Goal: Task Accomplishment & Management: Manage account settings

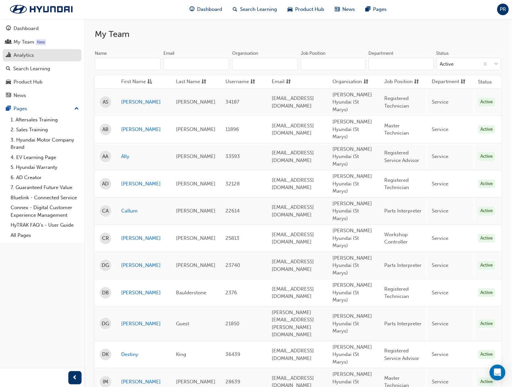
click at [27, 56] on div "Analytics" at bounding box center [24, 55] width 20 height 8
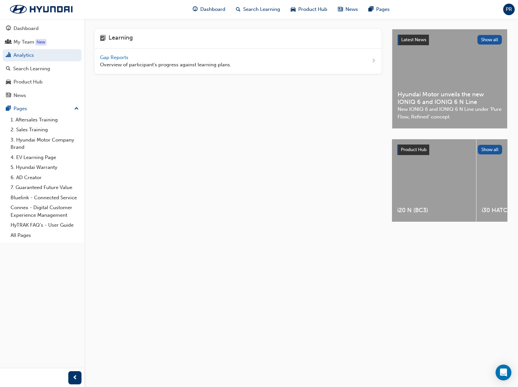
click at [371, 61] on div "Gap Reports Overview of participant's progress against learning plans." at bounding box center [238, 62] width 287 height 26
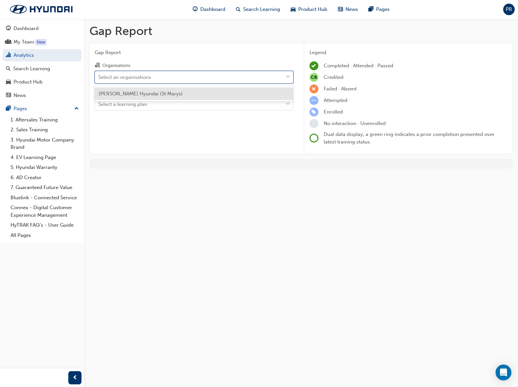
click at [146, 77] on div "Select an organisations" at bounding box center [124, 77] width 53 height 8
click at [99, 77] on input "Organisations option [PERSON_NAME] Hyundai (St Marys) focused, 1 of 1. 1 result…" at bounding box center [98, 77] width 1 height 6
click at [151, 91] on span "[PERSON_NAME] Hyundai (St Marys)" at bounding box center [141, 94] width 84 height 6
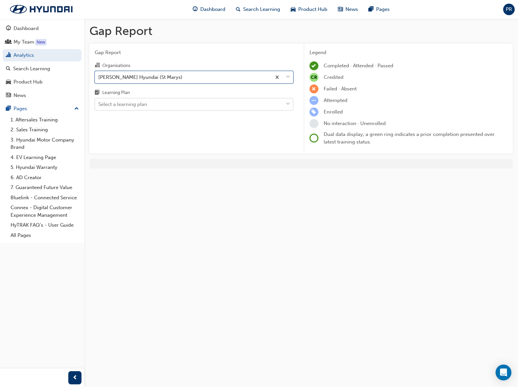
click at [151, 104] on div "Select a learning plan" at bounding box center [189, 105] width 188 height 12
click at [99, 104] on input "Learning Plan Select a learning plan" at bounding box center [98, 104] width 1 height 6
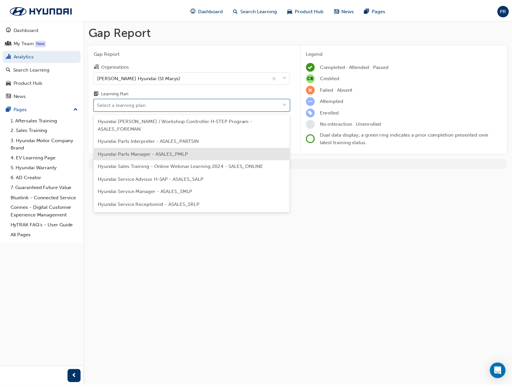
scroll to position [165, 0]
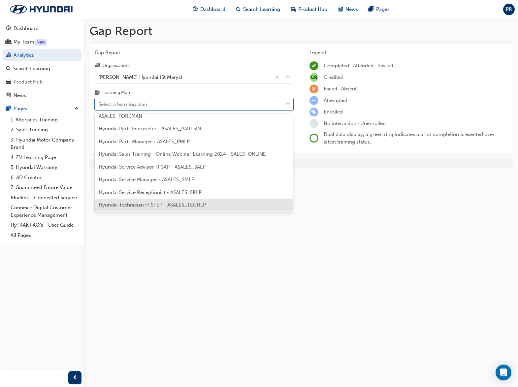
click at [211, 199] on div "Hyundai Technician H-STEP - ASALES_TECHLP" at bounding box center [194, 205] width 199 height 13
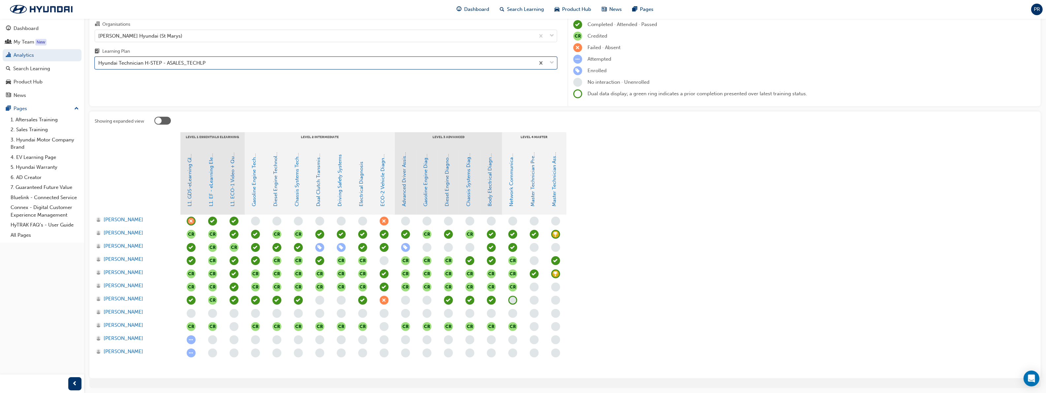
click at [183, 65] on div "Hyundai Technician H-STEP - ASALES_TECHLP" at bounding box center [151, 63] width 107 height 8
click at [99, 65] on input "Learning Plan option Hyundai Technician H-STEP - ASALES_TECHLP, selected. 0 res…" at bounding box center [98, 63] width 1 height 6
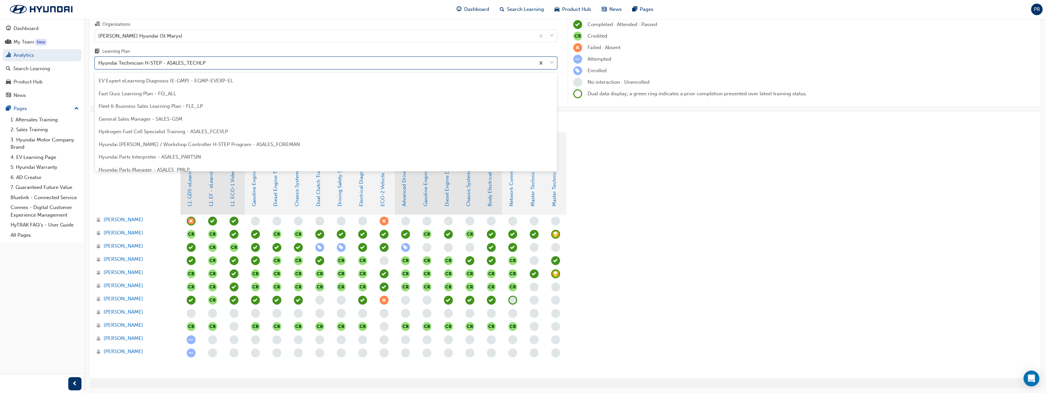
scroll to position [78, 0]
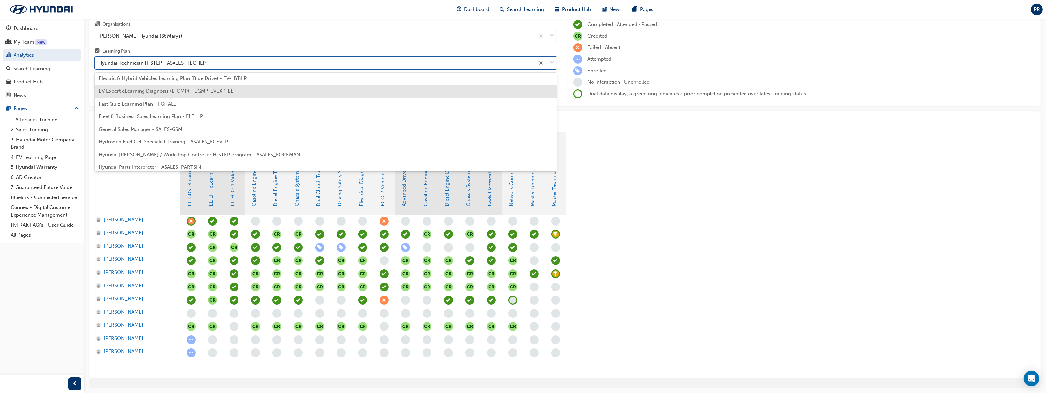
click at [232, 93] on div "EV Expert eLearning Diagnosis (E-GMP) - EGMP-EVEXP-EL" at bounding box center [326, 91] width 463 height 13
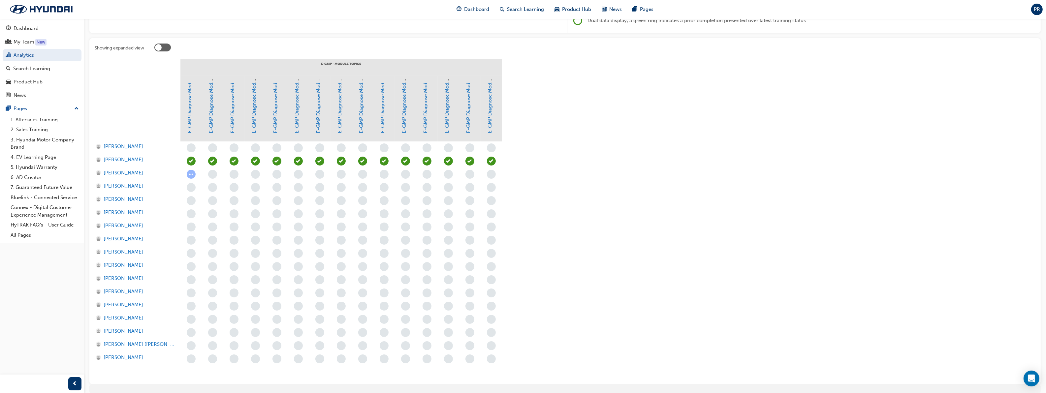
scroll to position [18, 0]
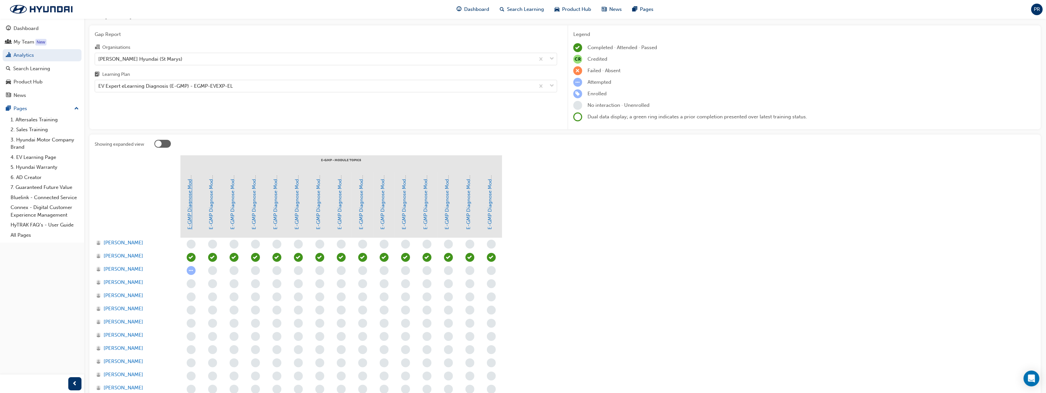
click at [189, 222] on link "E-GMP Diagnose Module 1 - [MEDICAL_DATA] Safety" at bounding box center [190, 169] width 6 height 121
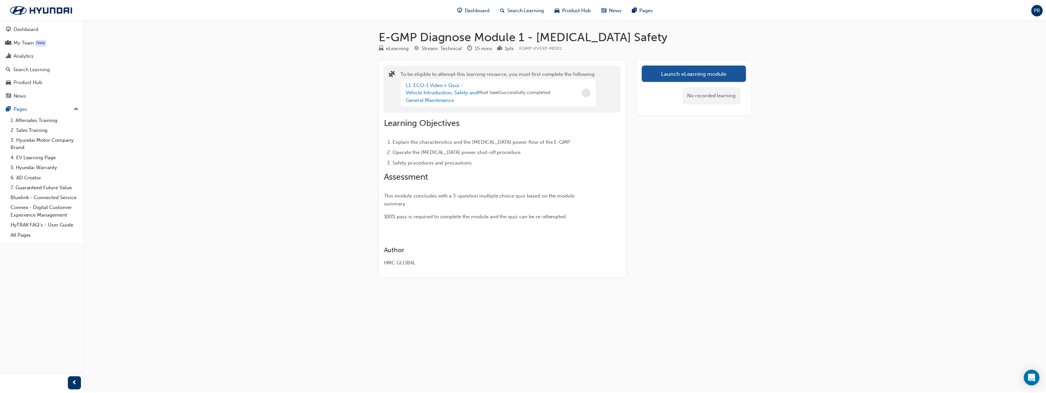
scroll to position [18, 0]
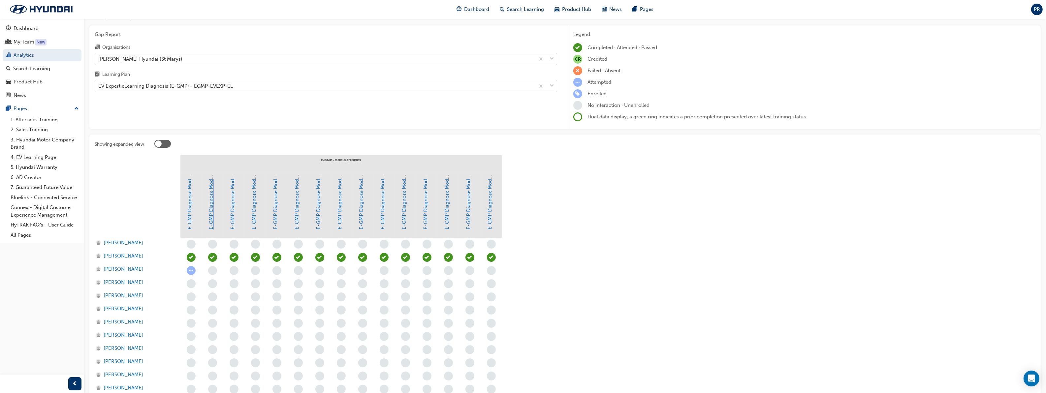
click at [212, 215] on link "E-GMP Diagnose Module 2 - [MEDICAL_DATA] Battery" at bounding box center [212, 168] width 6 height 124
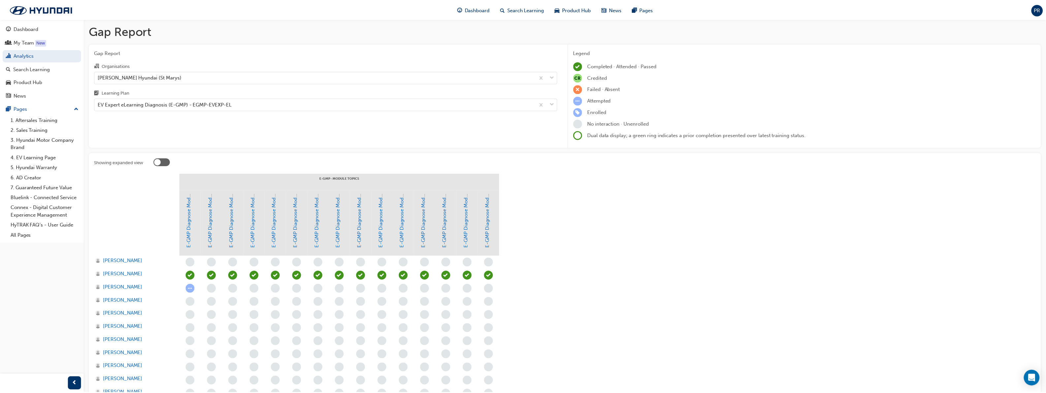
scroll to position [18, 0]
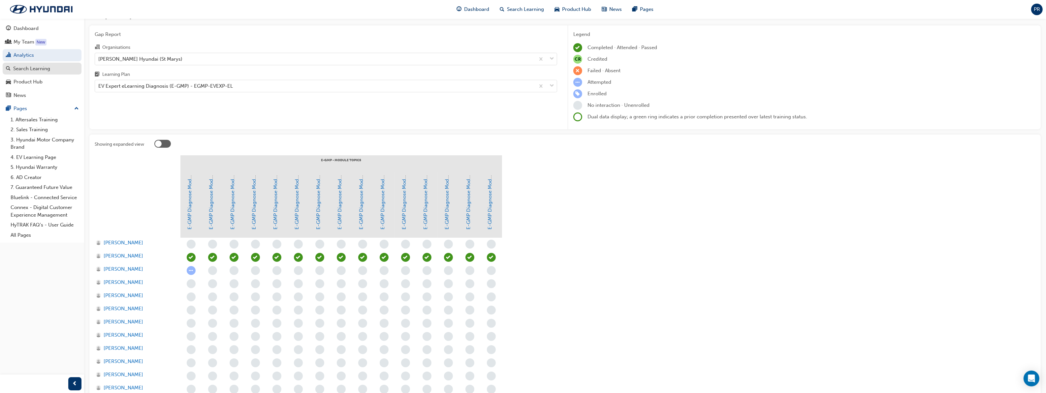
click at [30, 72] on div "Search Learning" at bounding box center [31, 69] width 37 height 8
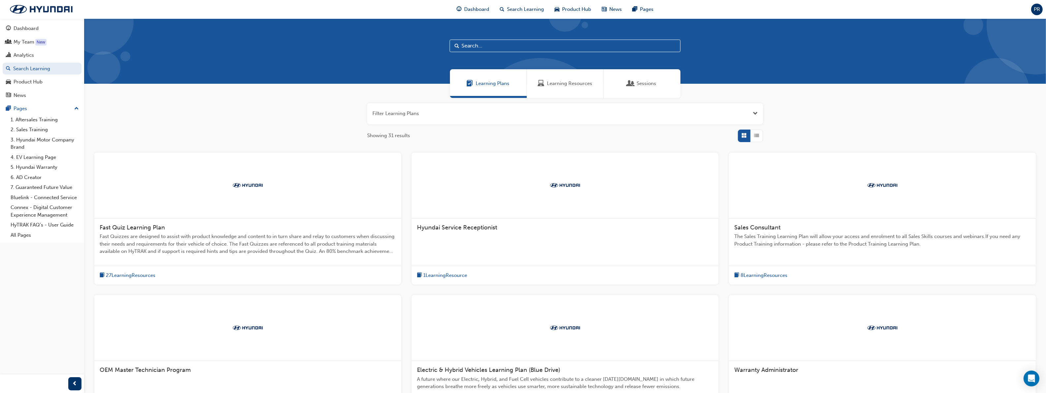
click at [498, 47] on input "text" at bounding box center [565, 46] width 231 height 13
type input "o"
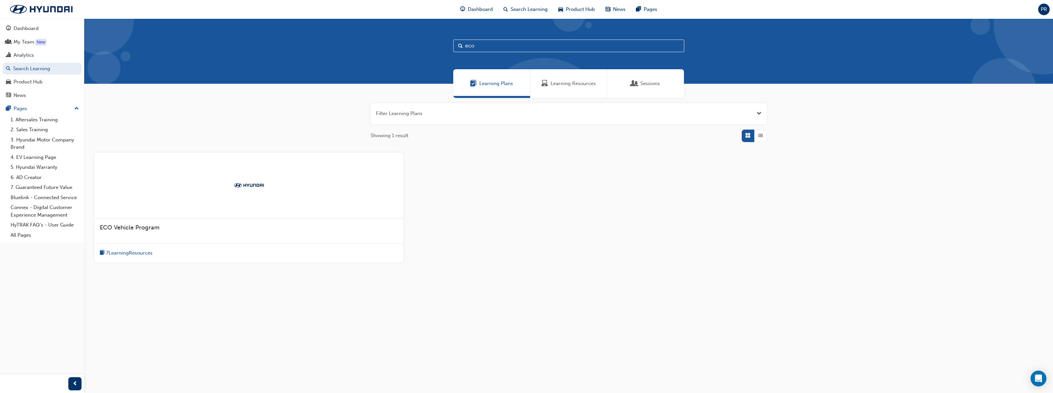
type input "eco"
click at [127, 253] on span "7 Learning Resources" at bounding box center [129, 253] width 47 height 8
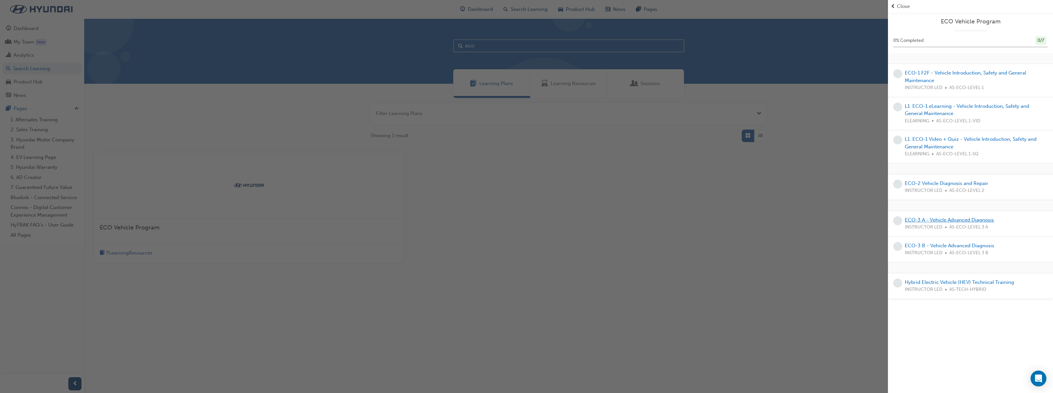
click at [518, 220] on link "ECO-3 A - Vehicle Advanced Diagnosis" at bounding box center [949, 220] width 89 height 6
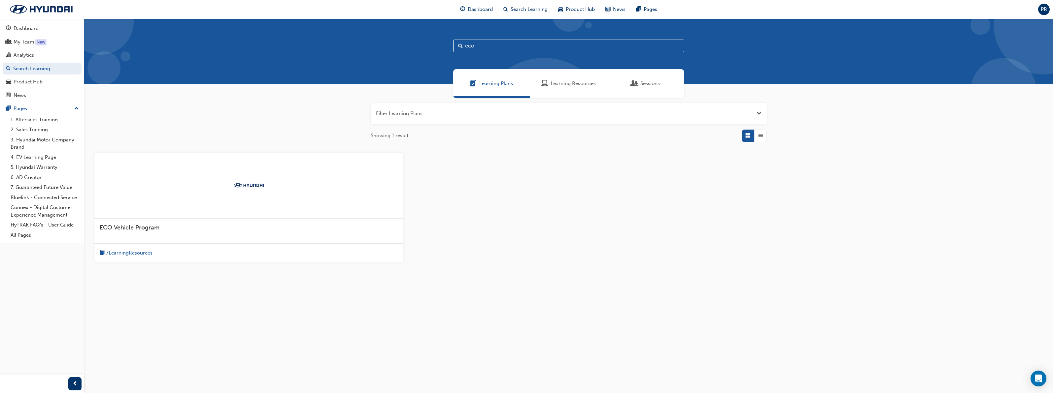
click at [141, 254] on span "7 Learning Resources" at bounding box center [129, 253] width 47 height 8
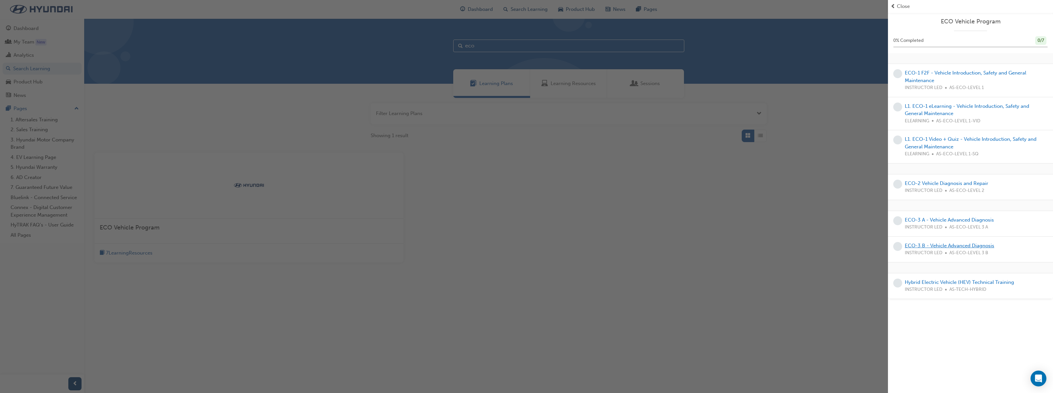
click at [518, 248] on link "ECO-3 B - Vehicle Advanced Diagnosis" at bounding box center [949, 246] width 89 height 6
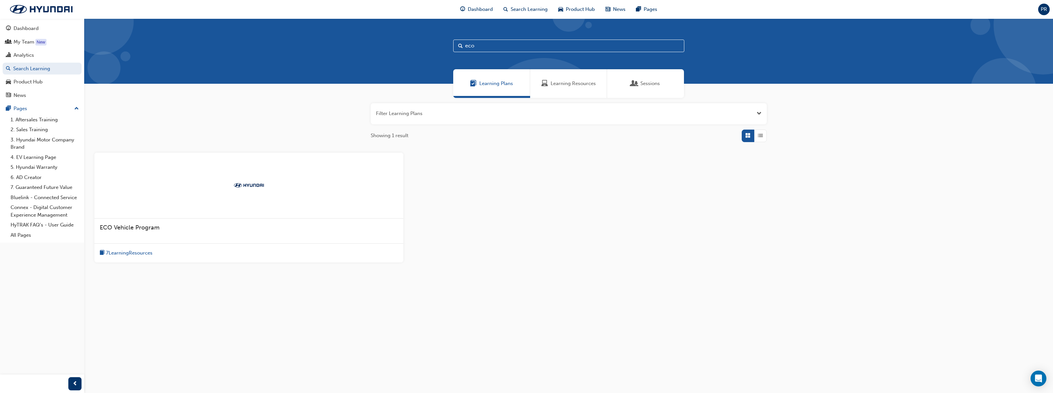
click at [136, 253] on span "7 Learning Resources" at bounding box center [129, 253] width 47 height 8
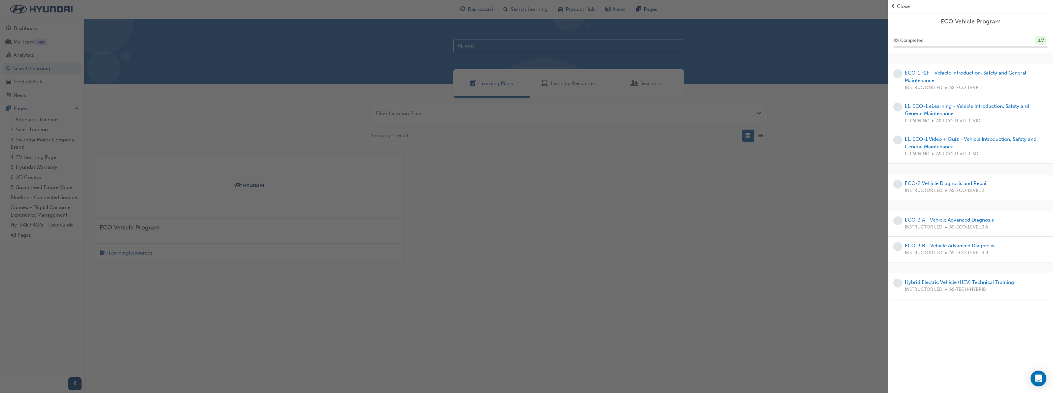
click at [518, 221] on link "ECO-3 A - Vehicle Advanced Diagnosis" at bounding box center [949, 220] width 89 height 6
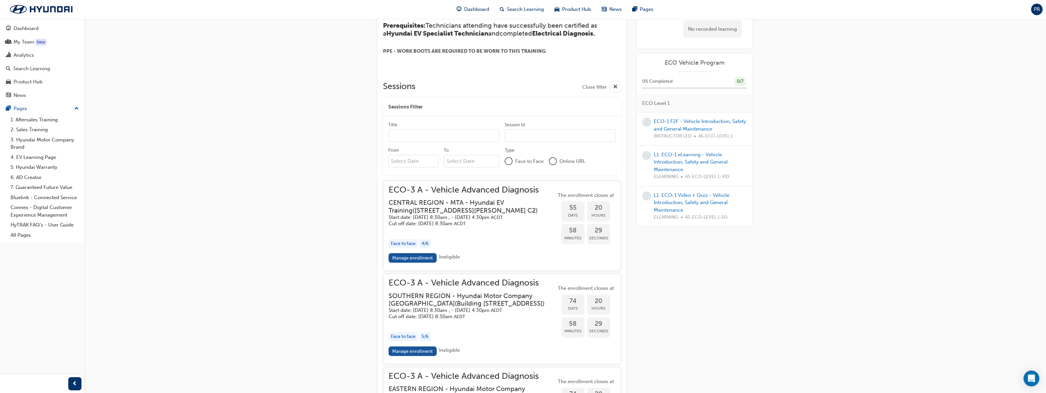
scroll to position [507, 0]
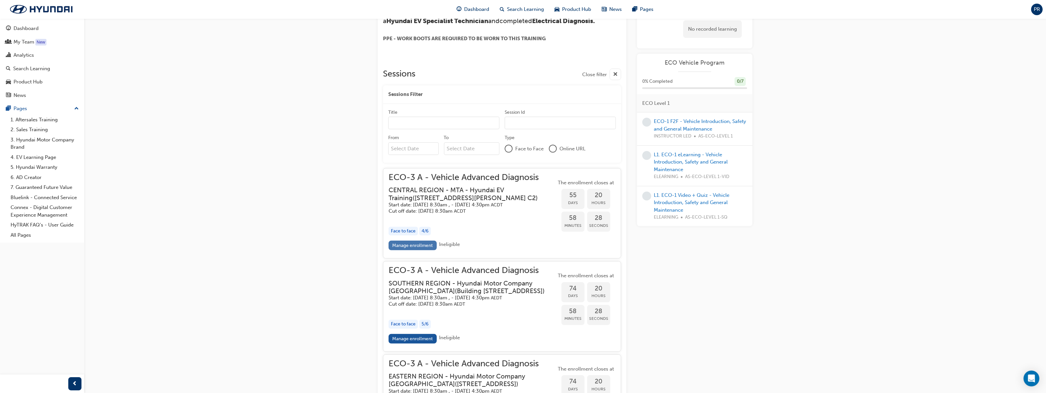
click at [419, 250] on link "Manage enrollment" at bounding box center [413, 246] width 48 height 10
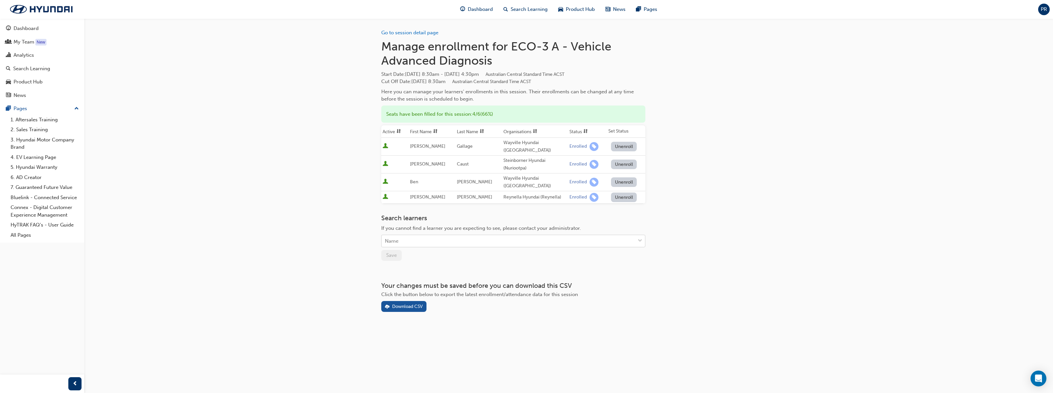
click at [421, 236] on div "Name" at bounding box center [507, 242] width 253 height 12
type input "malt"
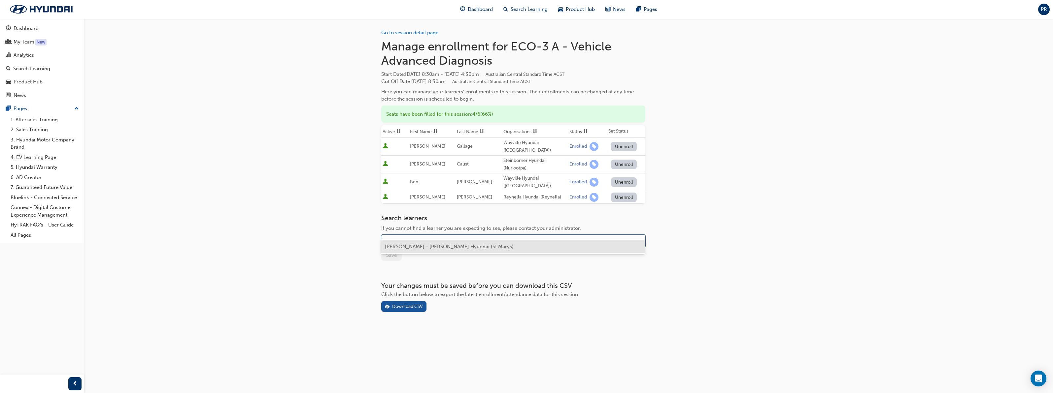
click at [421, 247] on span "[PERSON_NAME] - [PERSON_NAME] Hyundai (St Marys)" at bounding box center [449, 247] width 129 height 6
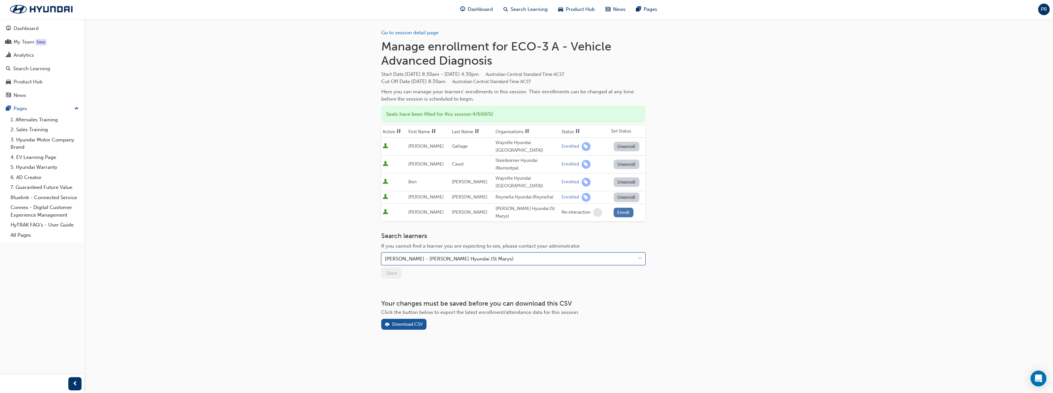
click at [518, 208] on button "Enroll" at bounding box center [623, 213] width 20 height 10
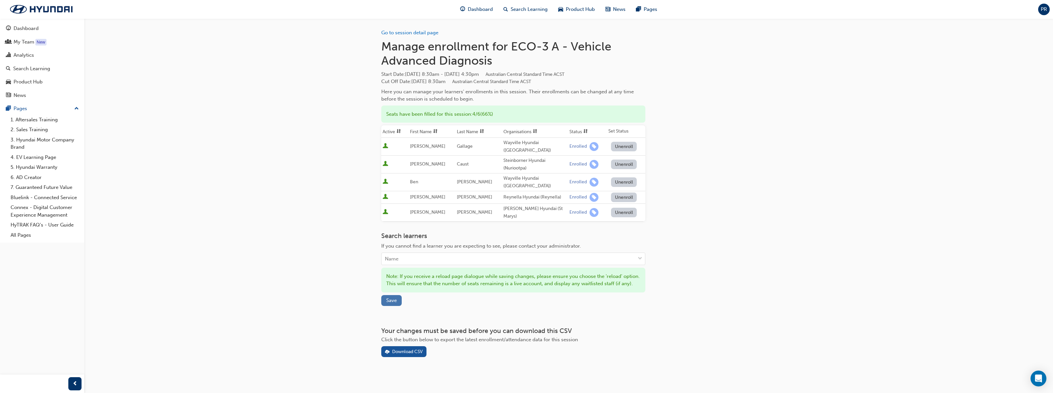
click at [388, 298] on span "Save" at bounding box center [391, 301] width 11 height 6
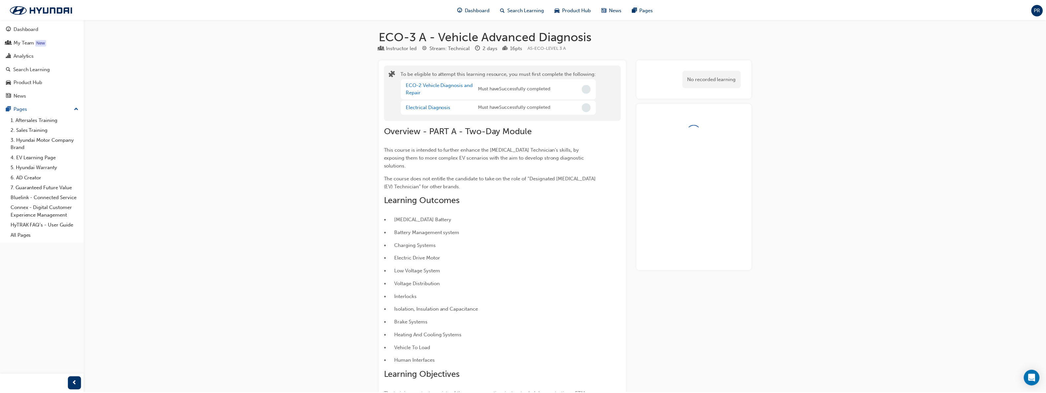
scroll to position [507, 0]
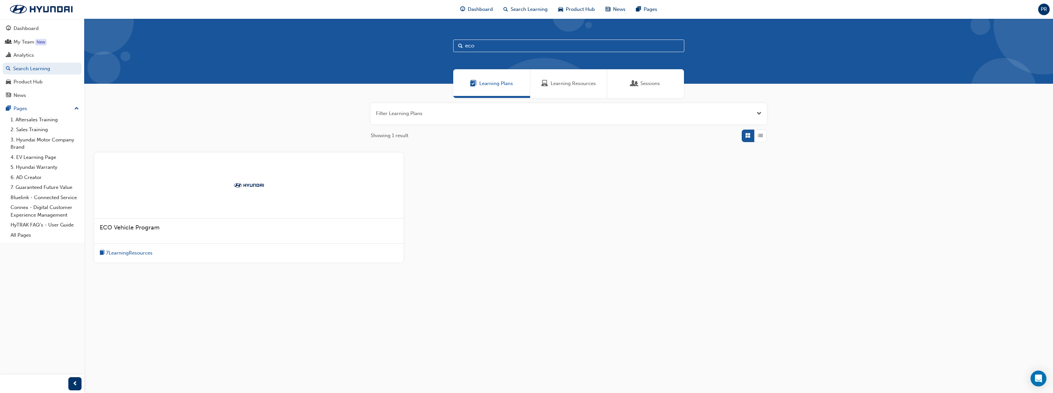
click at [125, 256] on span "7 Learning Resources" at bounding box center [129, 253] width 47 height 8
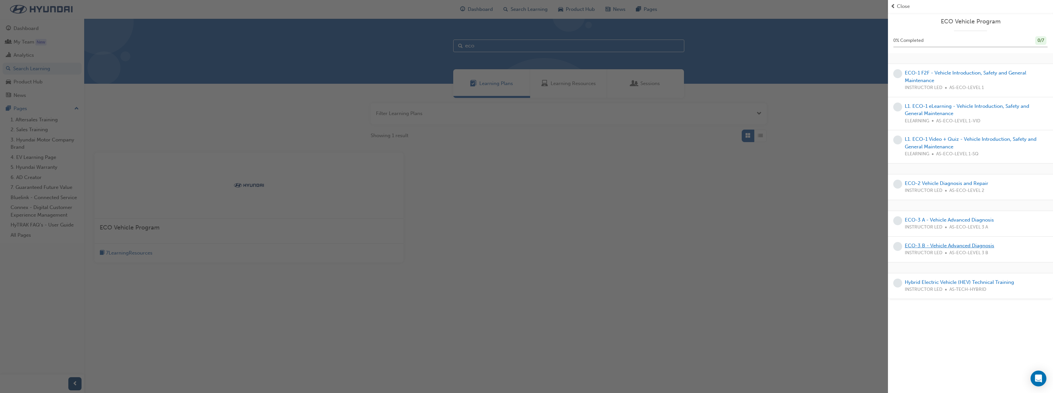
click at [518, 246] on link "ECO-3 B - Vehicle Advanced Diagnosis" at bounding box center [949, 246] width 89 height 6
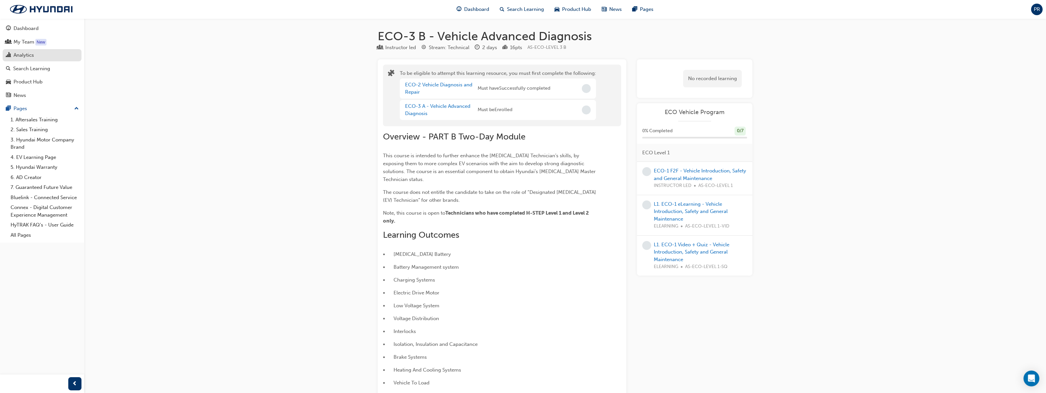
click at [22, 50] on link "Analytics" at bounding box center [42, 55] width 79 height 12
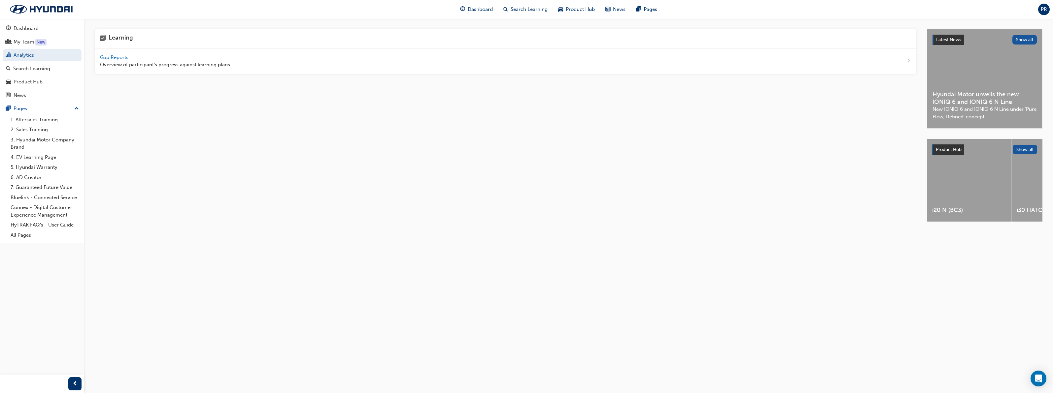
click at [118, 58] on span "Gap Reports" at bounding box center [115, 57] width 30 height 6
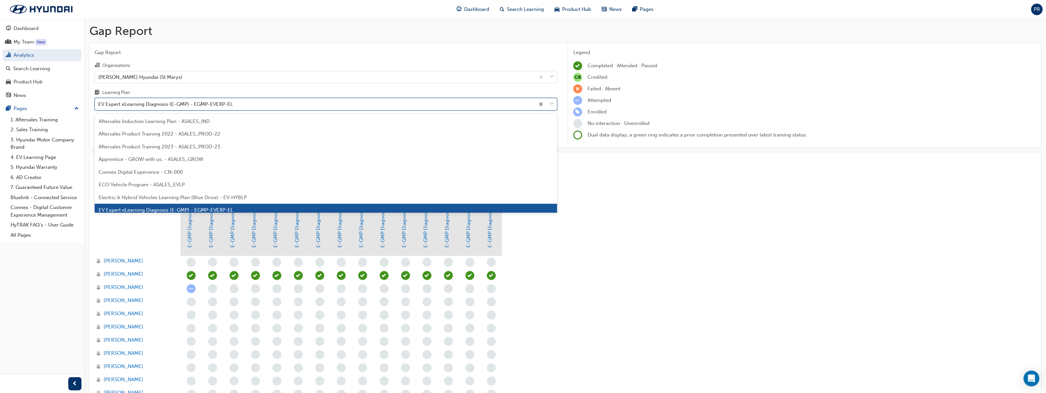
click at [226, 103] on div "EV Expert eLearning Diagnosis (E-GMP) - EGMP-EVEXP-EL" at bounding box center [165, 105] width 135 height 8
click at [99, 103] on input "Learning Plan option EV Expert eLearning Diagnosis (E-GMP) - EGMP-EVEXP-EL focu…" at bounding box center [98, 104] width 1 height 6
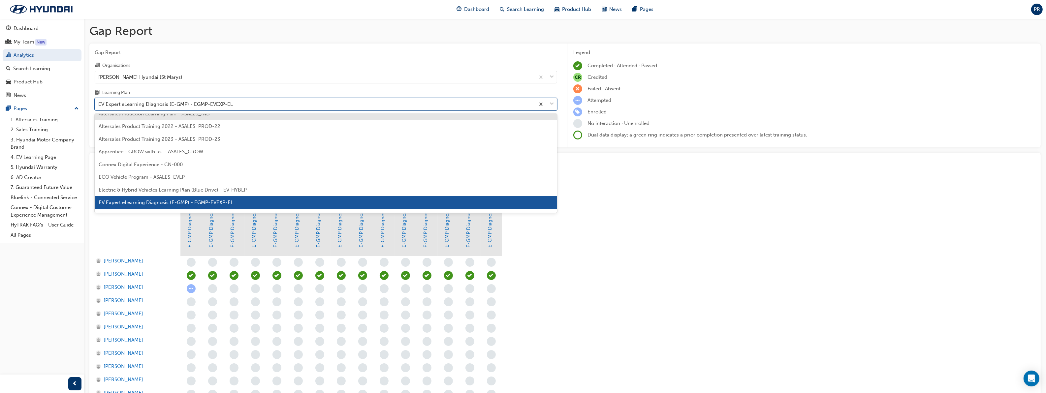
click at [211, 189] on span "Electric & Hybrid Vehicles Learning Plan (Blue Drive) - EV-HYBLP" at bounding box center [173, 190] width 148 height 6
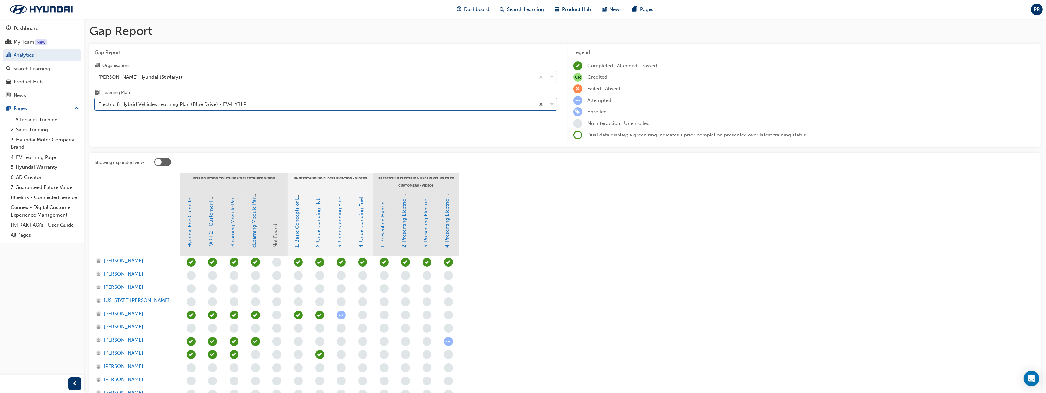
click at [278, 105] on div "Electric & Hybrid Vehicles Learning Plan (Blue Drive) - EV-HYBLP" at bounding box center [315, 105] width 440 height 12
click at [99, 105] on input "Learning Plan option Electric & Hybrid Vehicles Learning Plan (Blue Drive) - EV…" at bounding box center [98, 104] width 1 height 6
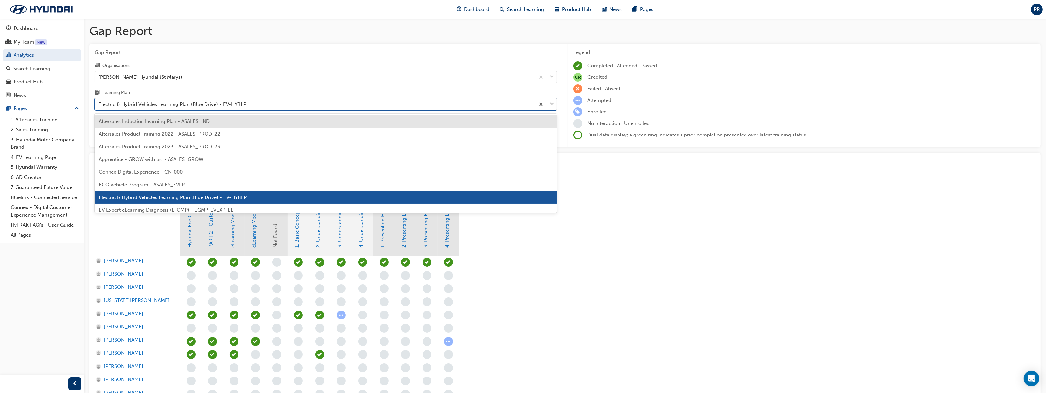
scroll to position [41, 0]
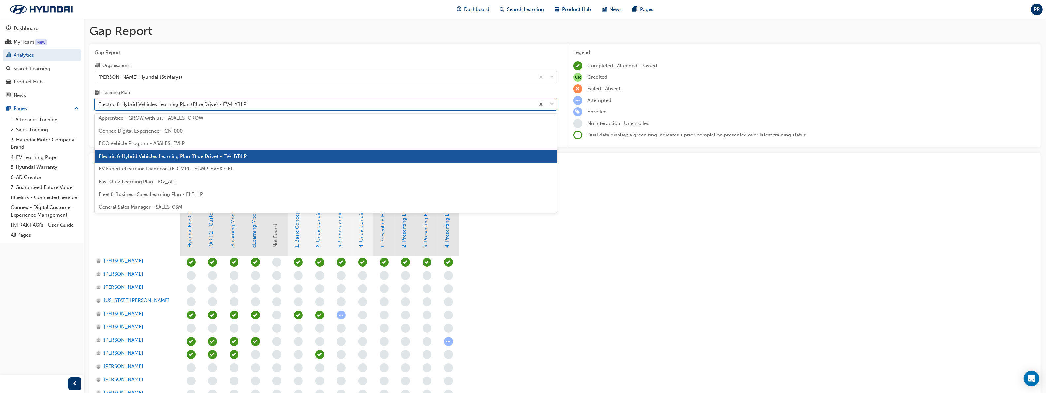
click at [218, 171] on span "EV Expert eLearning Diagnosis (E-GMP) - EGMP-EVEXP-EL" at bounding box center [166, 169] width 135 height 6
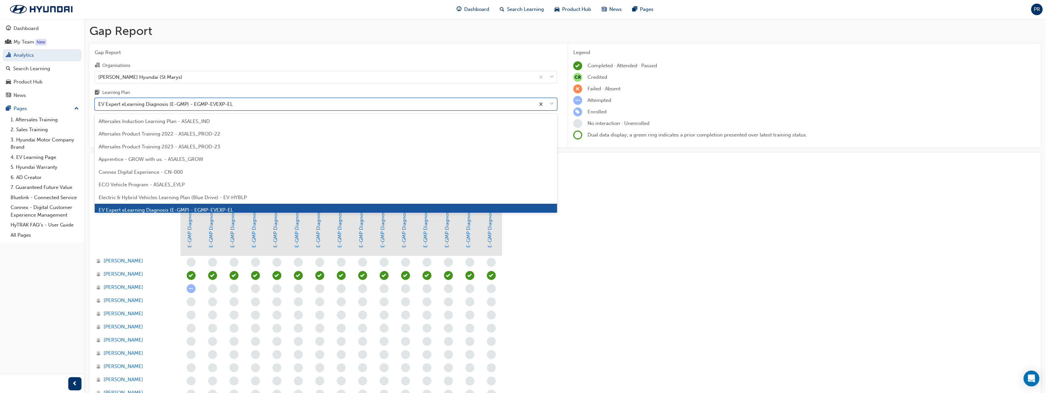
click at [518, 107] on span "down-icon" at bounding box center [552, 104] width 5 height 9
click at [99, 107] on input "Learning Plan option EV Expert eLearning Diagnosis (E-GMP) - EGMP-EVEXP-EL, sel…" at bounding box center [98, 104] width 1 height 6
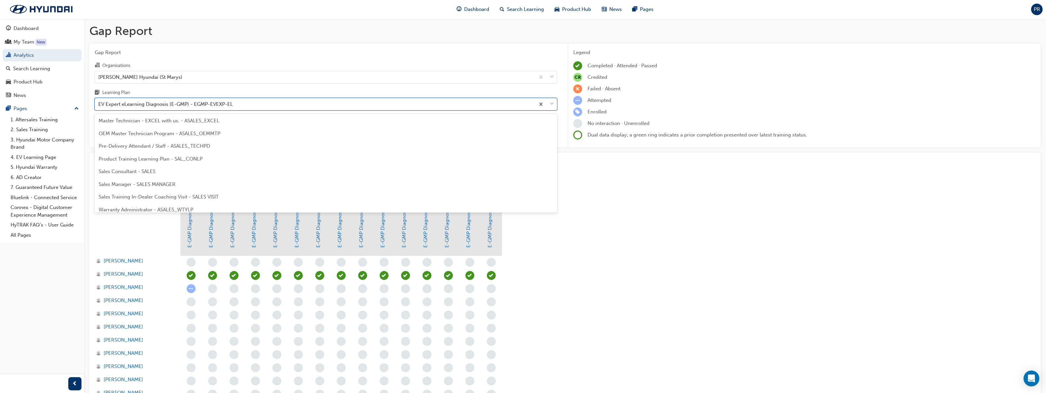
scroll to position [297, 0]
click at [212, 132] on div "OEM Master Technician Program - ASALES_OEMMTP" at bounding box center [326, 129] width 463 height 13
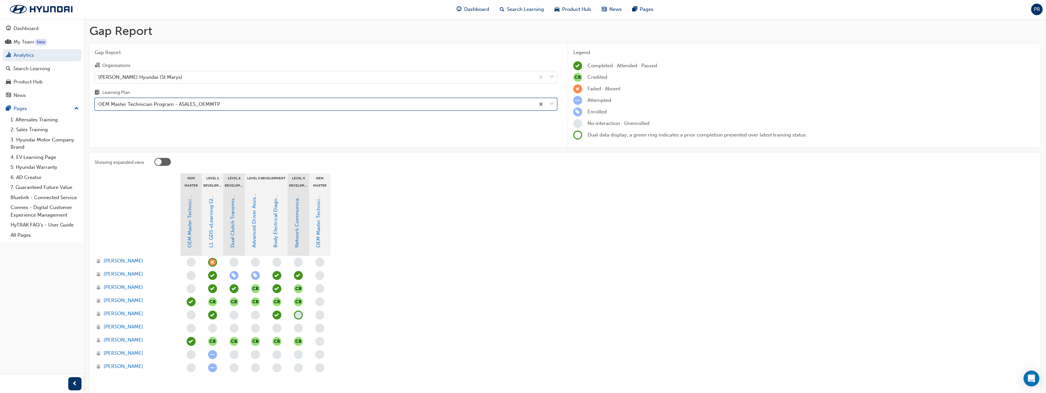
click at [518, 110] on div at bounding box center [546, 104] width 22 height 12
click at [99, 107] on input "Learning Plan option OEM Master Technician Program - ASALES_OEMMTP, selected. 0…" at bounding box center [98, 104] width 1 height 6
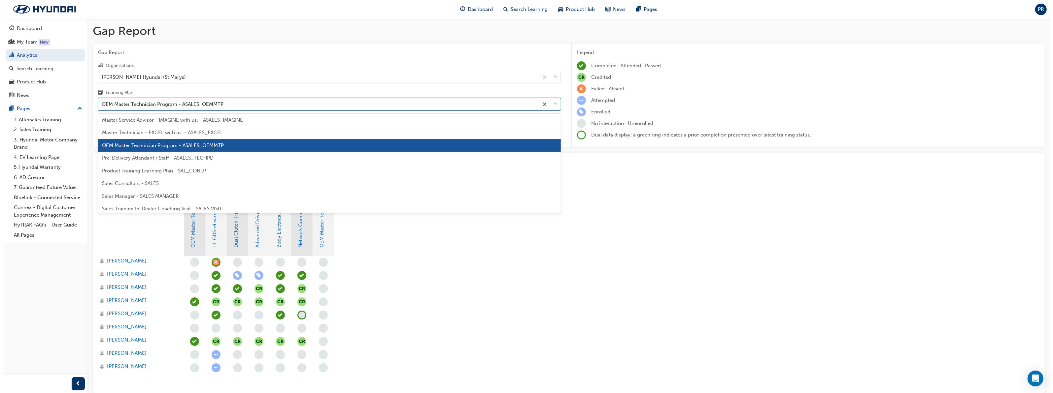
scroll to position [264, 0]
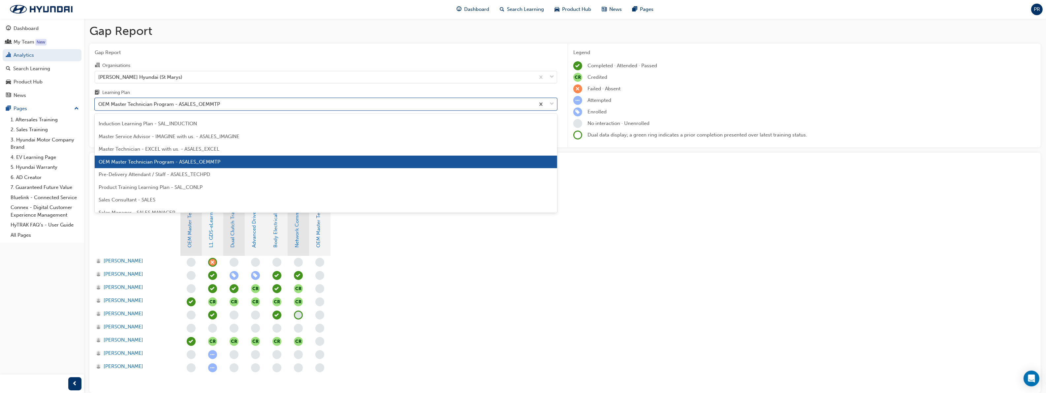
click at [436, 147] on div "Master Technician - EXCEL with us. - ASALES_EXCEL" at bounding box center [326, 149] width 463 height 13
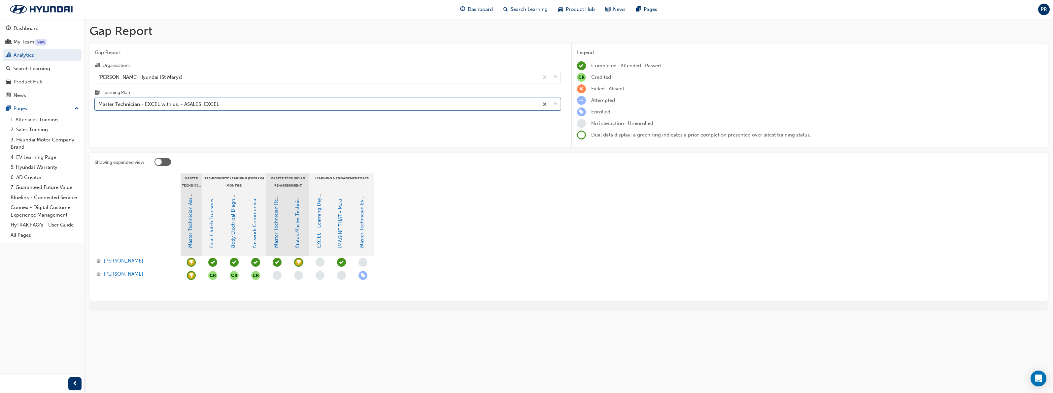
click at [518, 108] on span "down-icon" at bounding box center [555, 104] width 5 height 9
click at [99, 107] on input "Learning Plan option Master Technician - EXCEL with us. - ASALES_EXCEL, selecte…" at bounding box center [98, 104] width 1 height 6
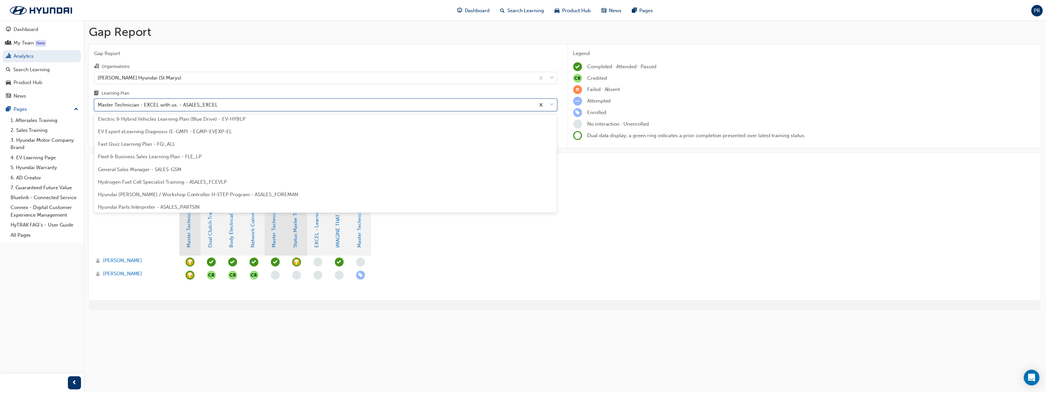
scroll to position [63, 0]
click at [222, 136] on span "Electric & Hybrid Vehicles Learning Plan (Blue Drive) - EV-HYBLP" at bounding box center [173, 135] width 148 height 6
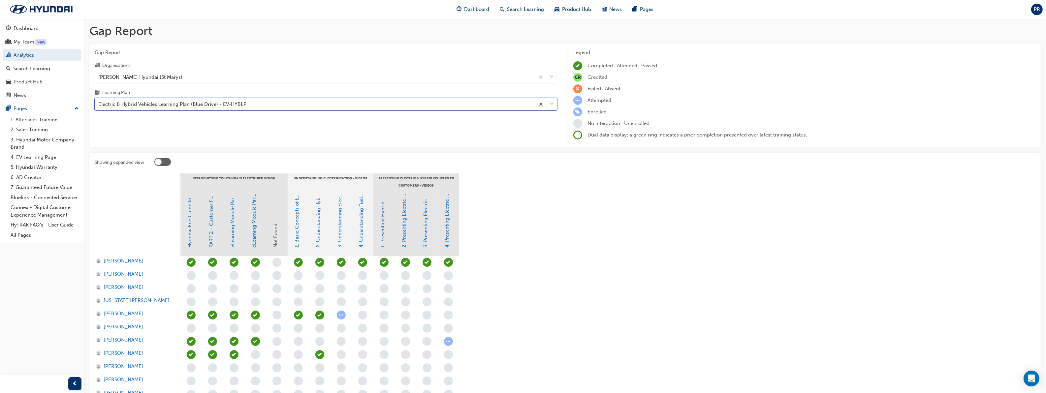
click at [518, 137] on div "Dual data display; a green ring indicates a prior completion presented over lat…" at bounding box center [805, 135] width 462 height 9
click at [357, 109] on div "Electric & Hybrid Vehicles Learning Plan (Blue Drive) - EV-HYBLP" at bounding box center [315, 105] width 440 height 12
click at [99, 107] on input "Learning Plan Electric & Hybrid Vehicles Learning Plan (Blue Drive) - EV-HYBLP" at bounding box center [98, 104] width 1 height 6
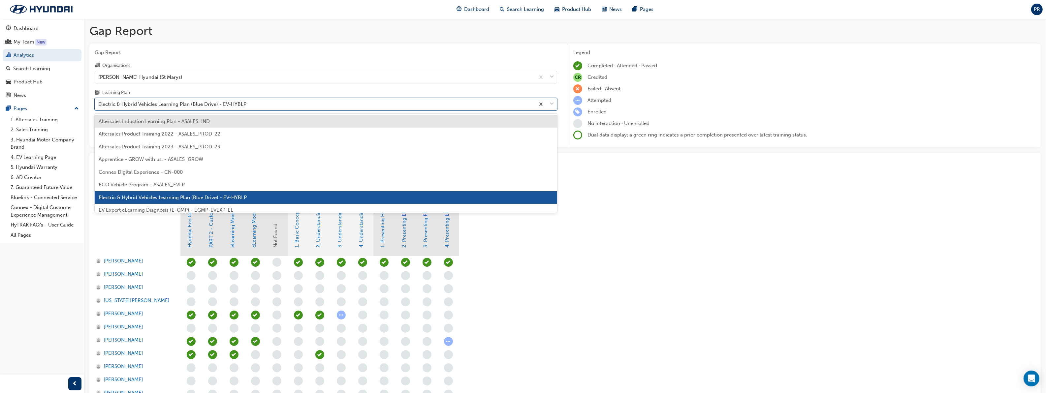
click at [187, 182] on div "ECO Vehicle Program - ASALES_EVLP" at bounding box center [326, 185] width 463 height 13
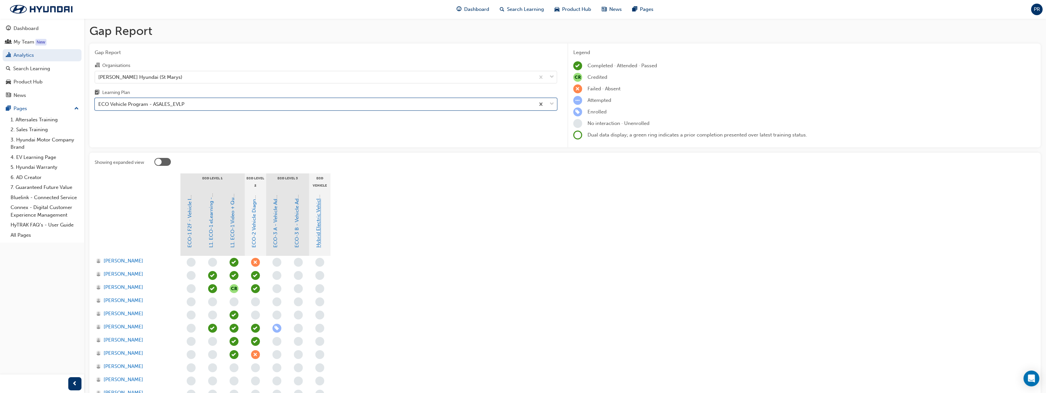
click at [319, 235] on link "Hybrid Electric Vehicle (HEV) Technical Training" at bounding box center [319, 193] width 6 height 109
click at [255, 239] on link "ECO-2 Vehicle Diagnosis and Repair" at bounding box center [254, 206] width 6 height 83
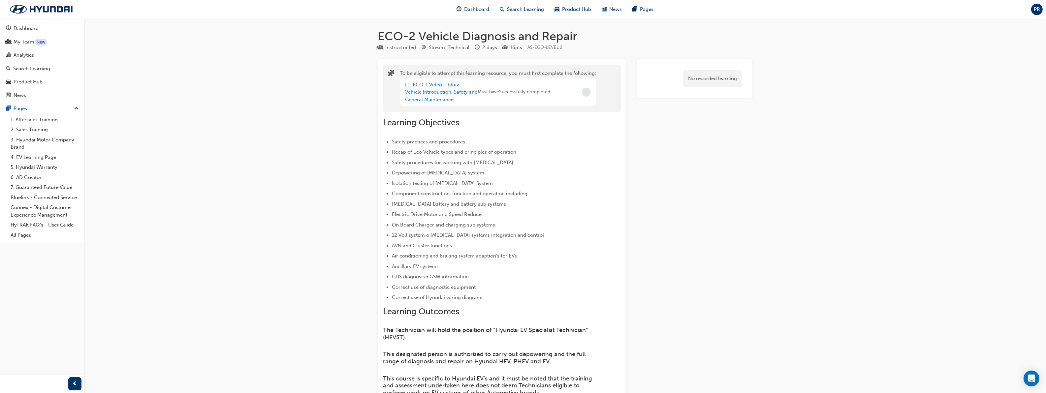
scroll to position [17, 0]
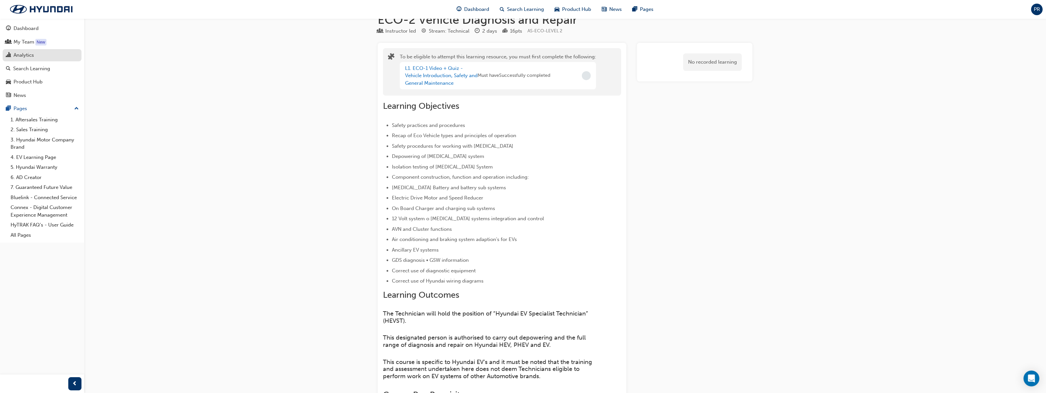
click at [17, 53] on div "Analytics" at bounding box center [24, 55] width 20 height 8
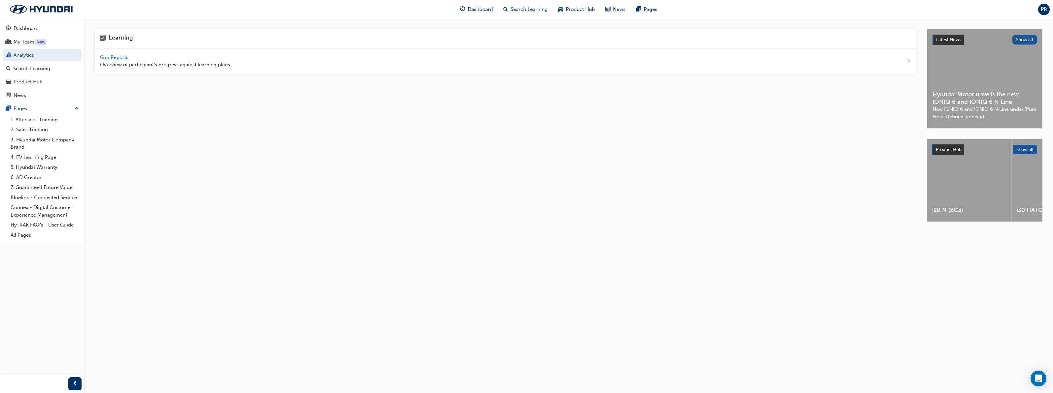
click at [120, 54] on span "Gap Reports" at bounding box center [115, 57] width 30 height 6
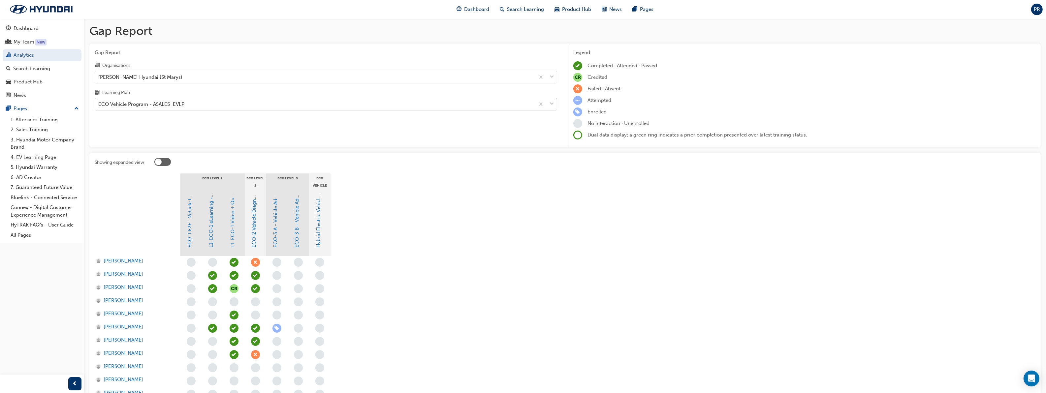
click at [492, 105] on div "ECO Vehicle Program - ASALES_EVLP" at bounding box center [315, 105] width 440 height 12
click at [99, 105] on input "Learning Plan ECO Vehicle Program - ASALES_EVLP" at bounding box center [98, 104] width 1 height 6
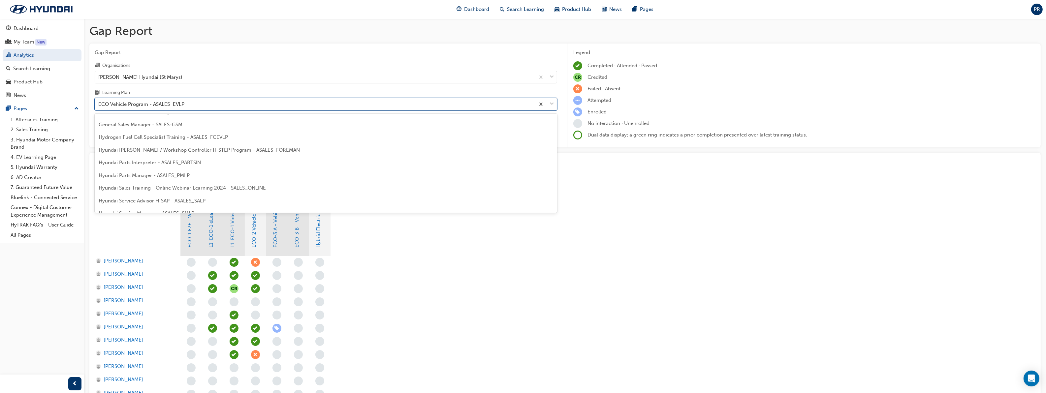
scroll to position [165, 0]
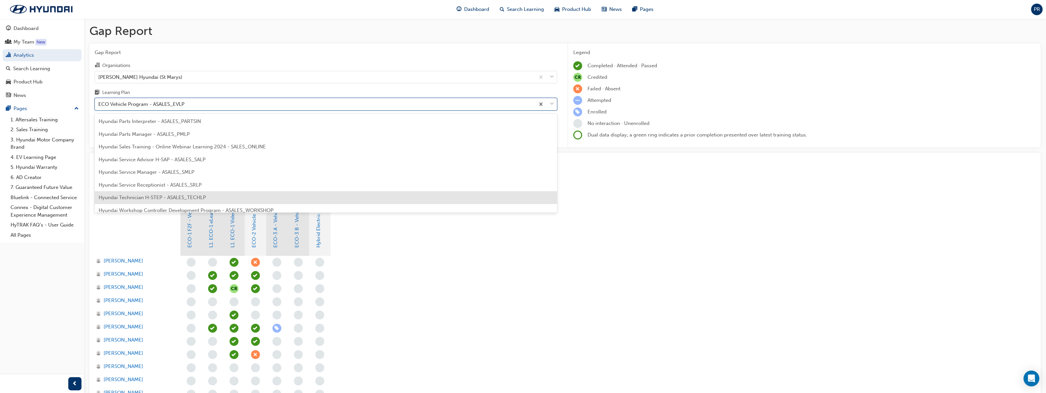
click at [244, 195] on div "Hyundai Technician H-STEP - ASALES_TECHLP" at bounding box center [326, 197] width 463 height 13
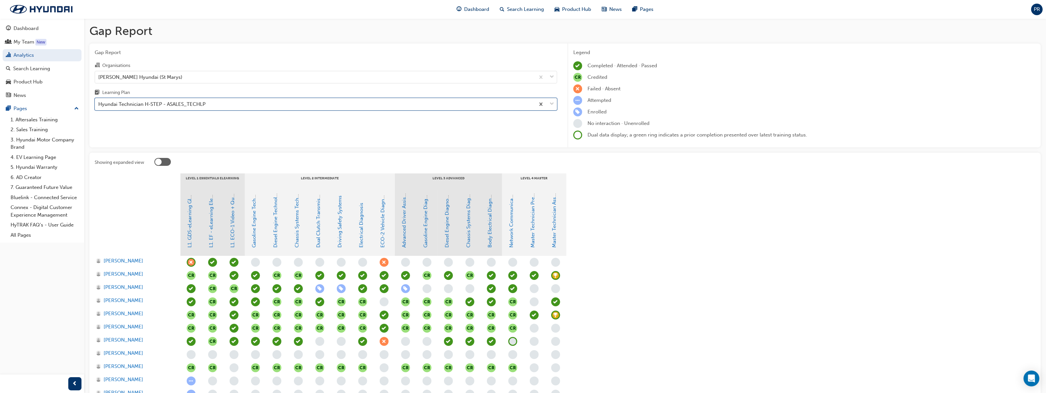
scroll to position [41, 0]
